Goal: Transaction & Acquisition: Purchase product/service

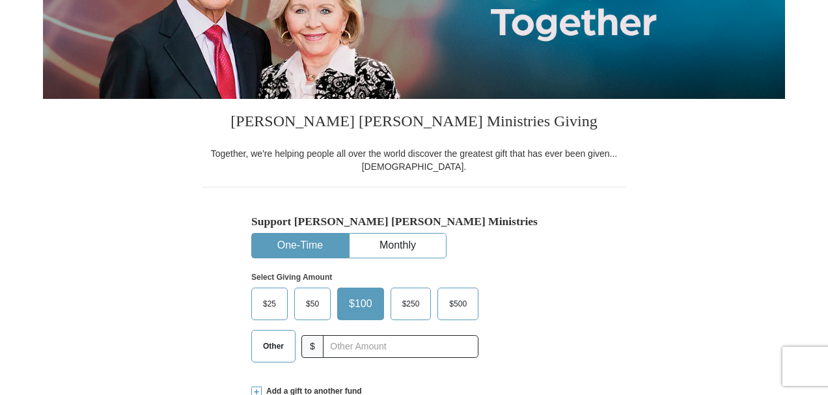
scroll to position [260, 0]
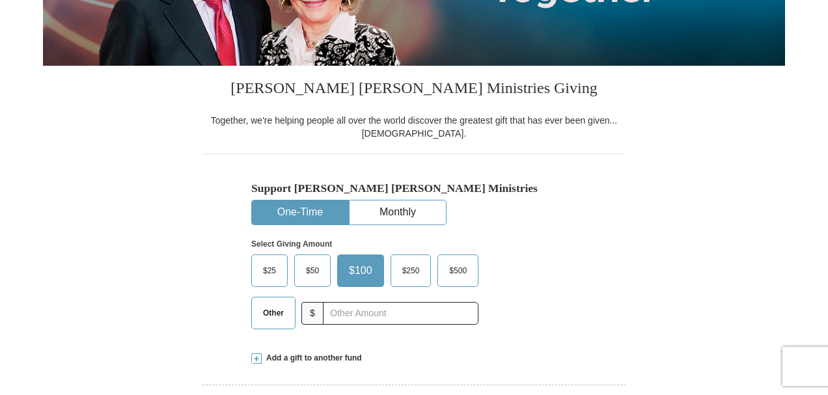
click at [303, 268] on span "$50" at bounding box center [312, 271] width 26 height 20
click at [0, 0] on input "$50" at bounding box center [0, 0] width 0 height 0
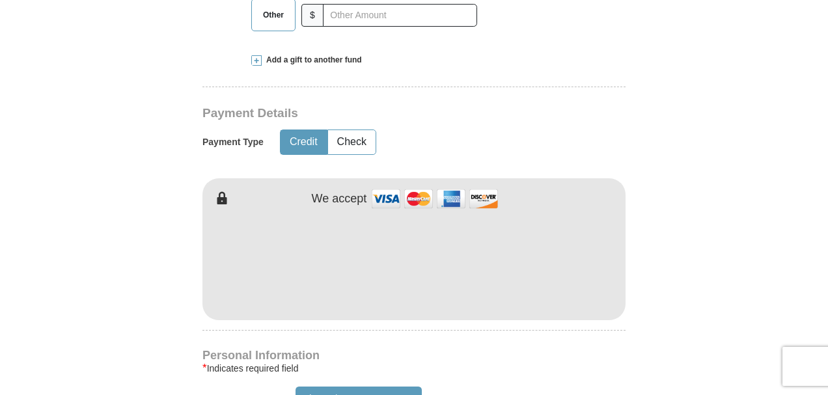
scroll to position [564, 0]
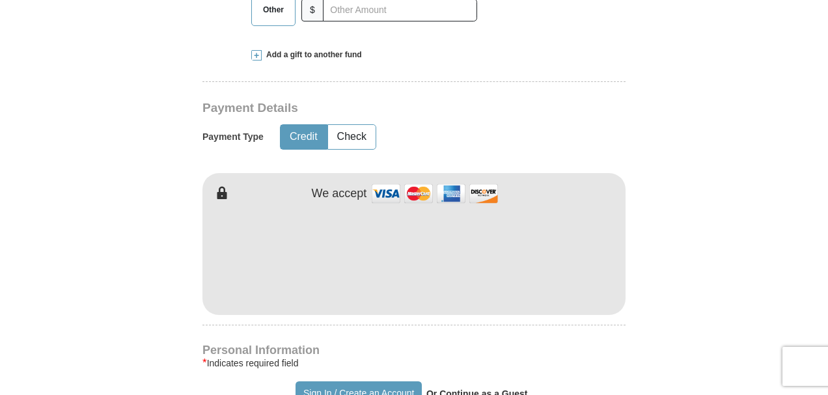
type input "Patricia"
type input "[PERSON_NAME]"
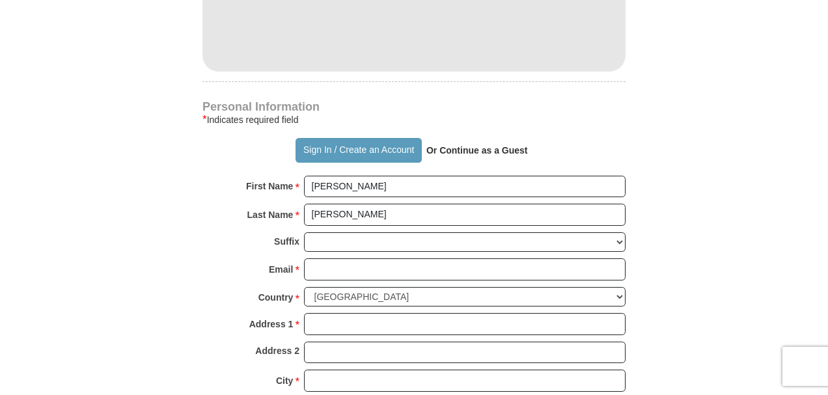
scroll to position [781, 0]
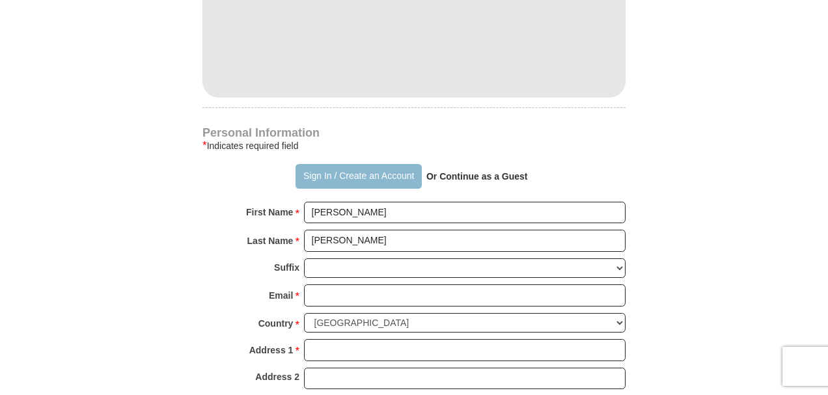
click at [321, 172] on button "Sign In / Create an Account" at bounding box center [359, 176] width 126 height 25
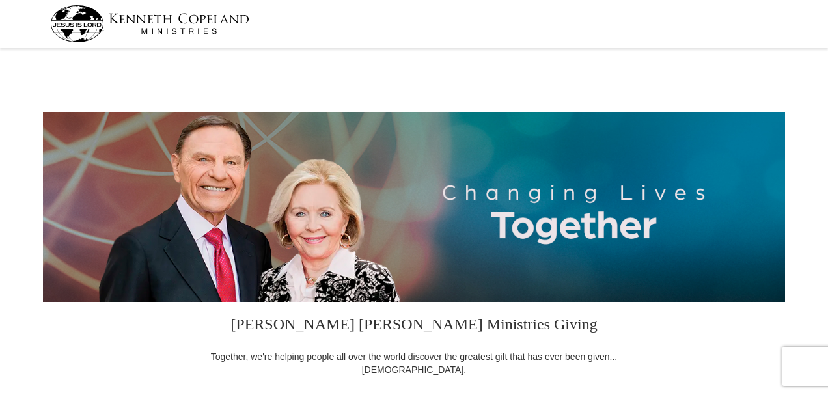
select select "OK"
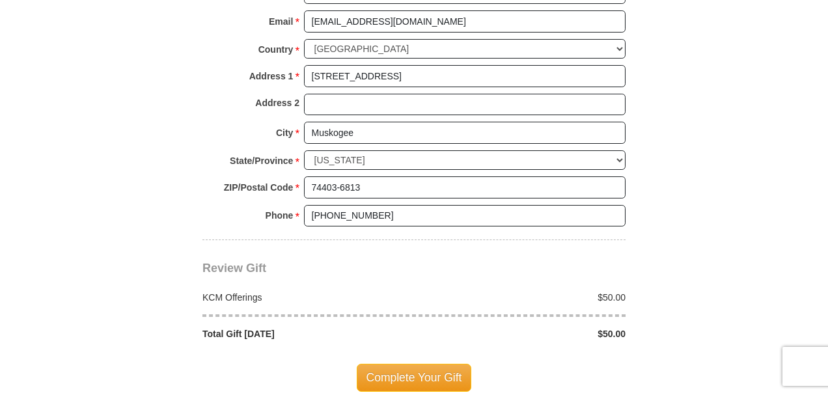
scroll to position [998, 0]
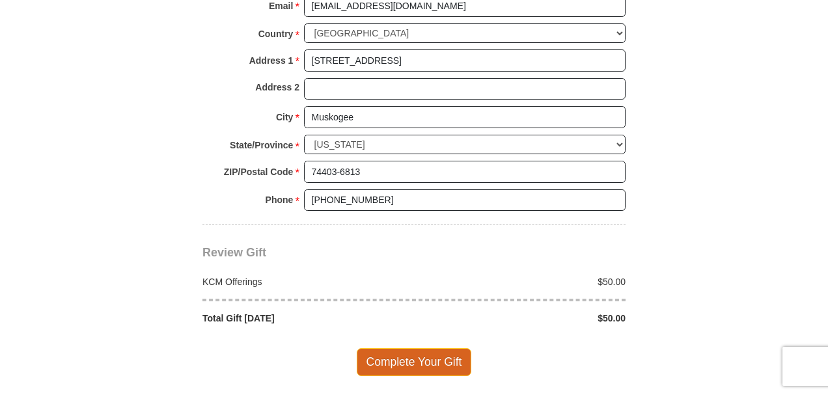
click at [414, 358] on span "Complete Your Gift" at bounding box center [414, 361] width 115 height 27
